Goal: Find specific page/section: Find specific page/section

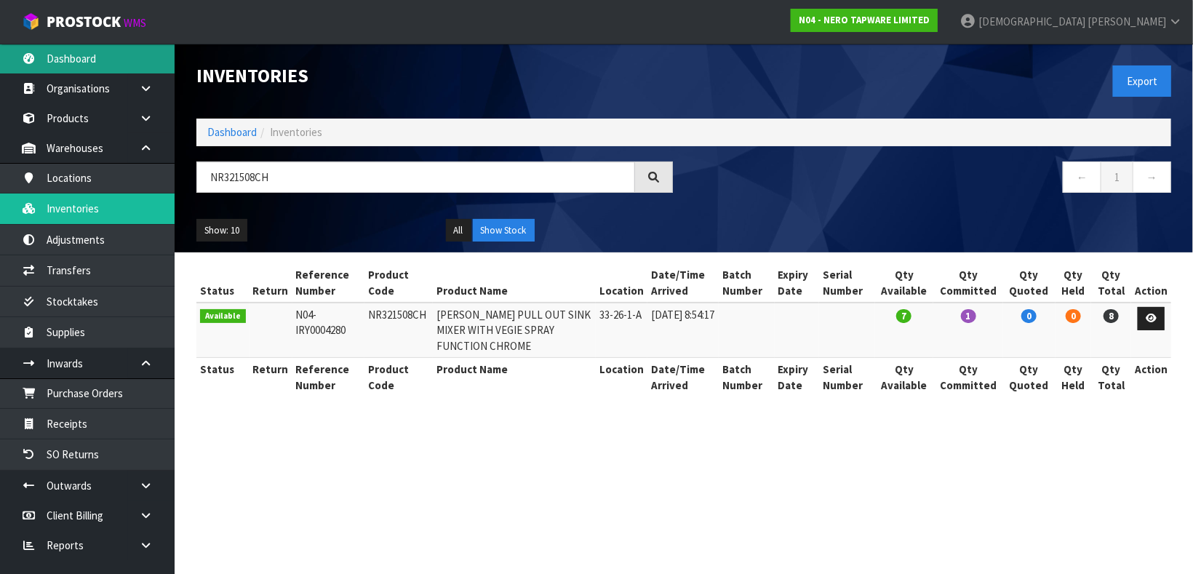
type input "NR321508CH"
click at [99, 63] on link "Dashboard" at bounding box center [87, 59] width 175 height 30
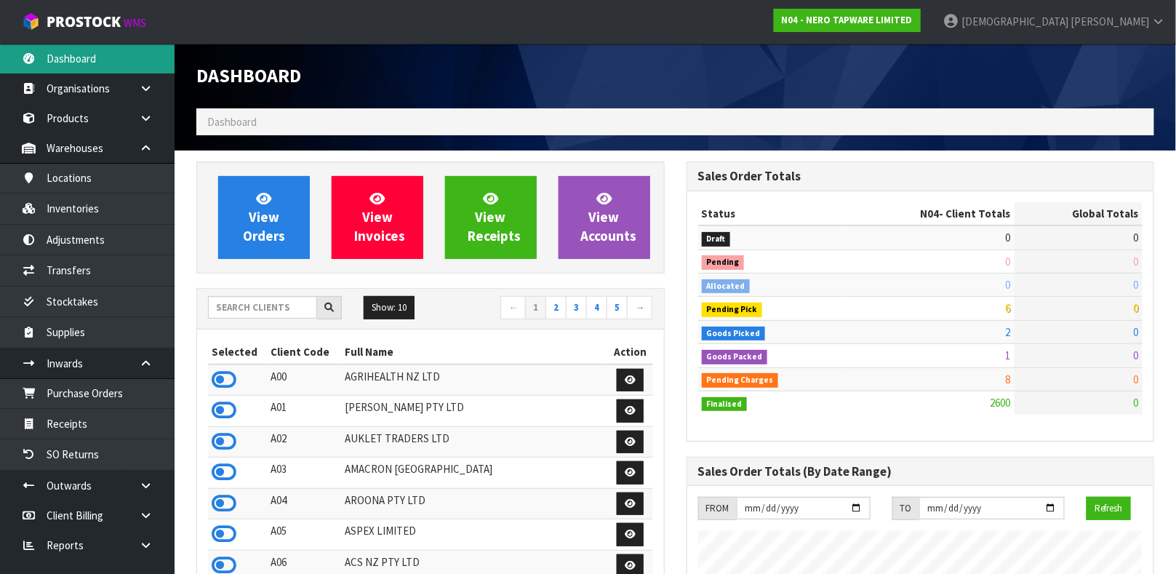
scroll to position [1213, 490]
click at [276, 306] on input "text" at bounding box center [262, 307] width 109 height 23
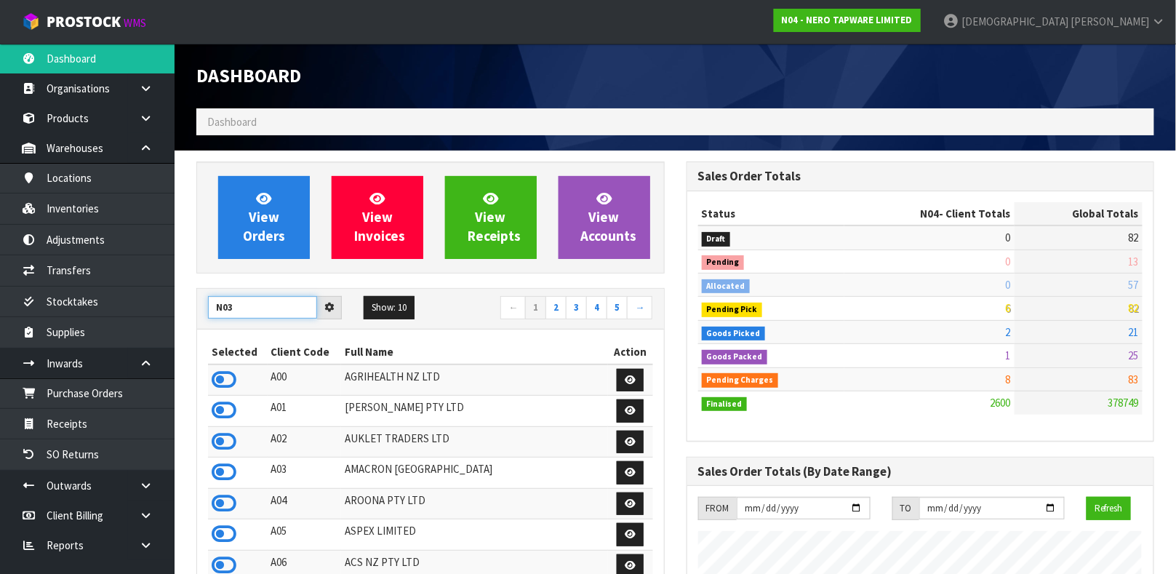
type input "N03"
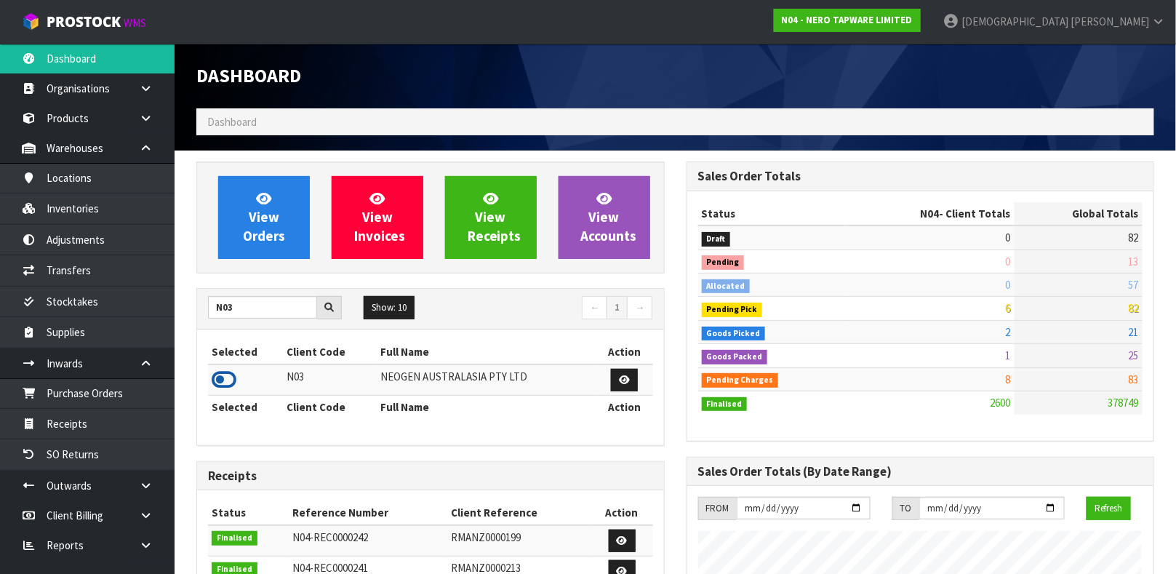
click at [212, 382] on icon at bounding box center [224, 380] width 25 height 22
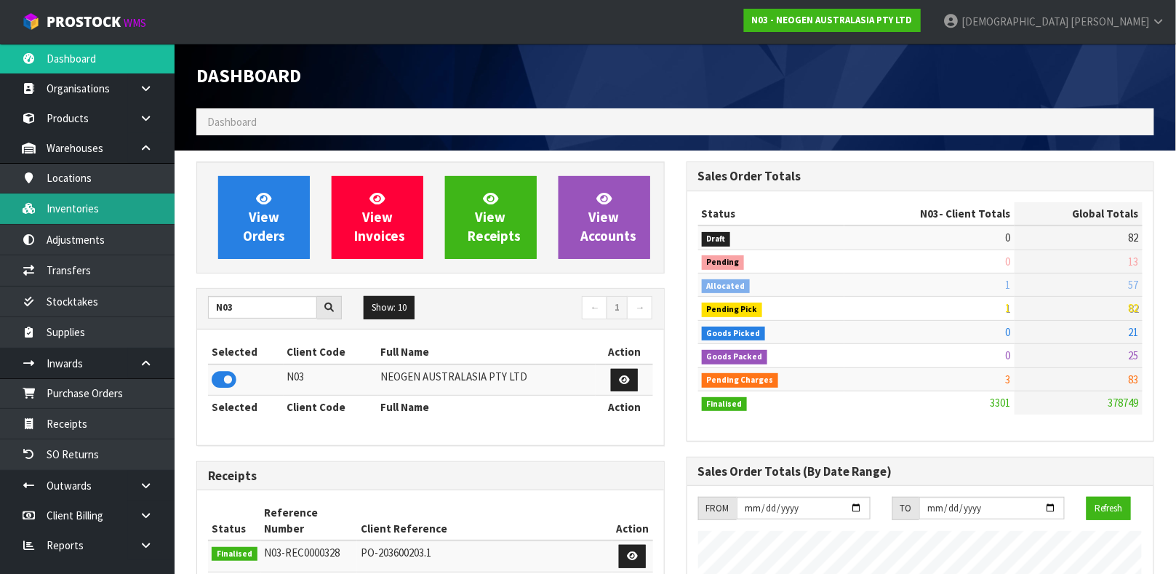
click at [95, 197] on link "Inventories" at bounding box center [87, 208] width 175 height 30
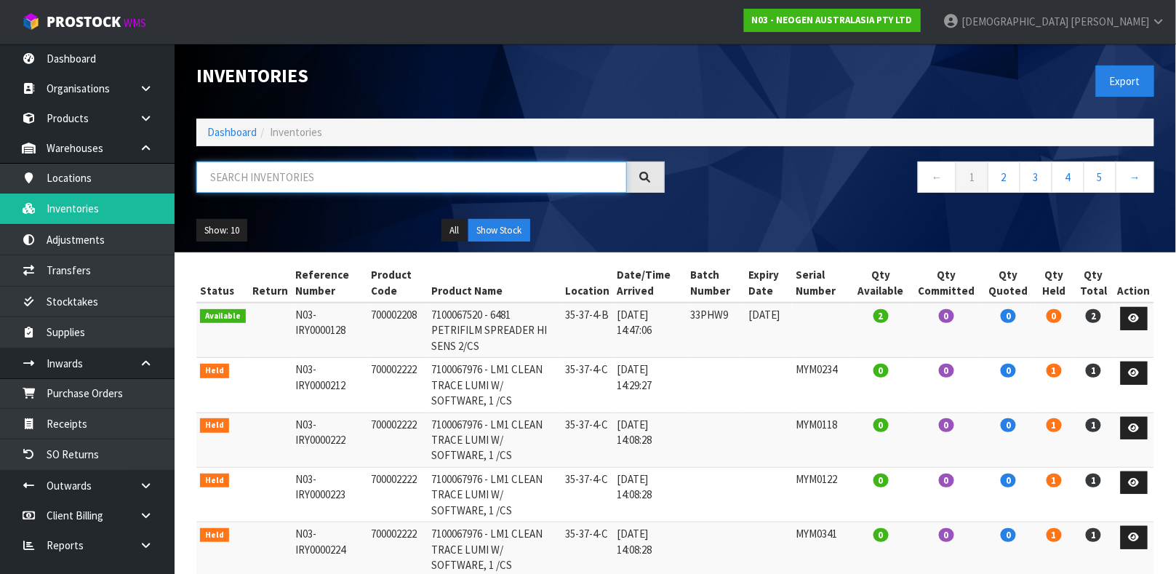
click at [299, 181] on input "text" at bounding box center [411, 176] width 431 height 31
type input "700006852"
